Goal: Transaction & Acquisition: Purchase product/service

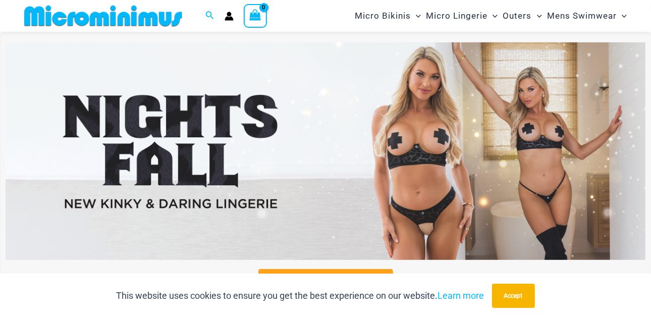
scroll to position [327, 0]
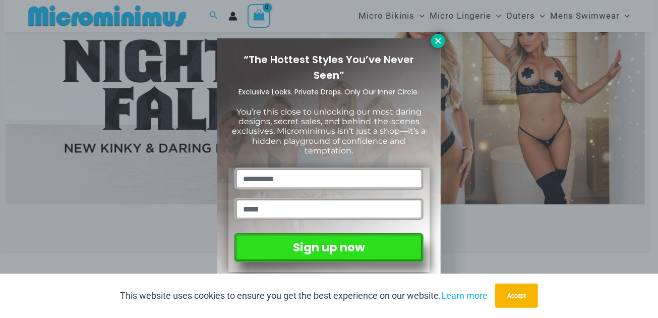
click at [440, 40] on icon at bounding box center [438, 40] width 9 height 9
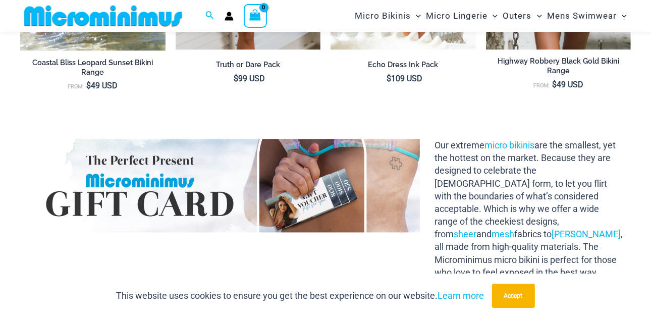
scroll to position [1083, 0]
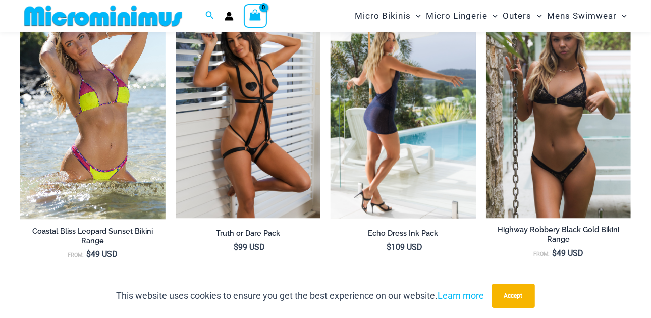
click at [430, 158] on img at bounding box center [402, 109] width 145 height 217
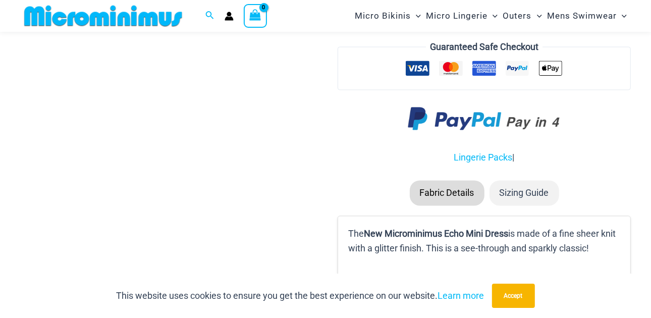
scroll to position [1281, 0]
